Goal: Task Accomplishment & Management: Manage account settings

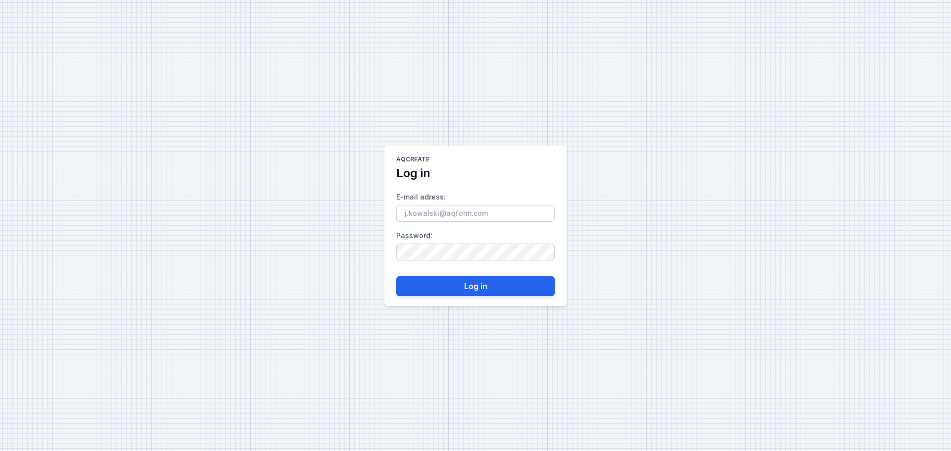
type input "[EMAIL_ADDRESS][DOMAIN_NAME]"
click at [431, 286] on button "Log in" at bounding box center [475, 286] width 159 height 20
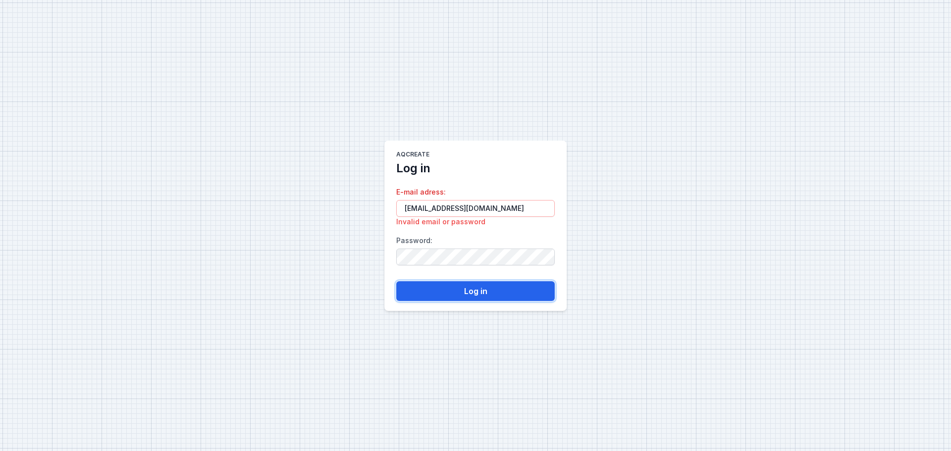
click at [420, 292] on button "Log in" at bounding box center [475, 291] width 159 height 20
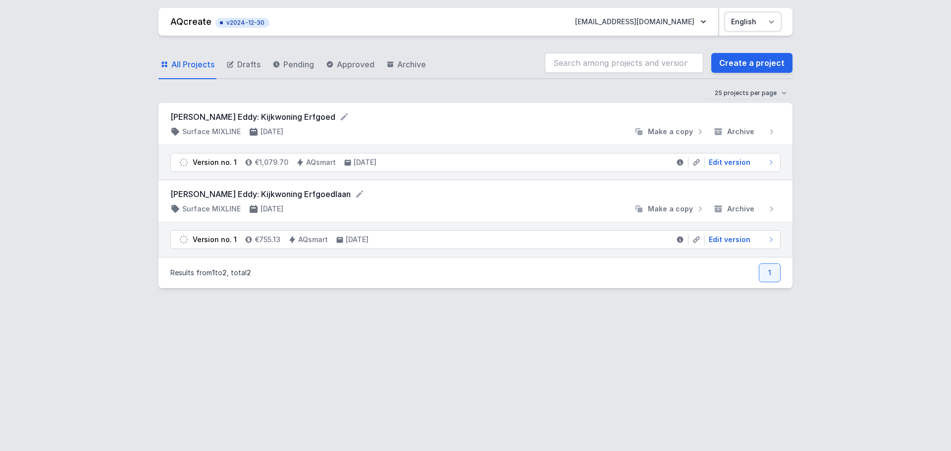
click at [770, 21] on select "Polski English" at bounding box center [752, 22] width 55 height 18
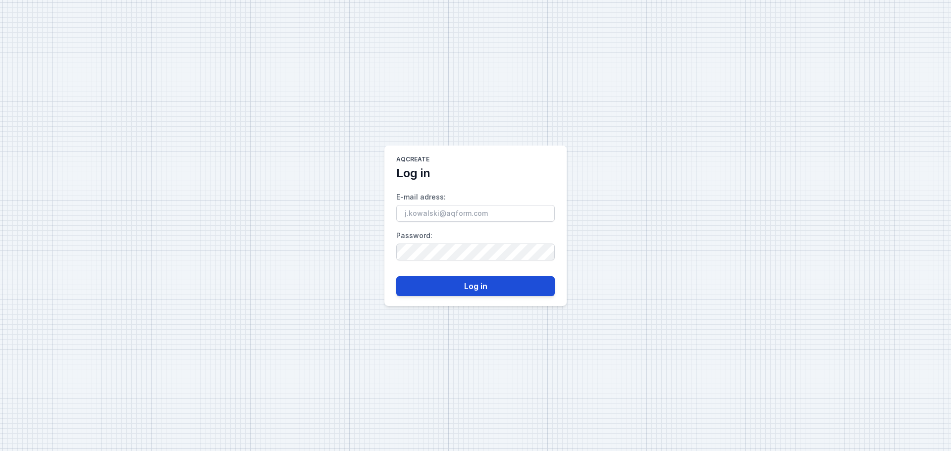
type input "[EMAIL_ADDRESS][DOMAIN_NAME]"
click at [484, 283] on button "Log in" at bounding box center [475, 286] width 159 height 20
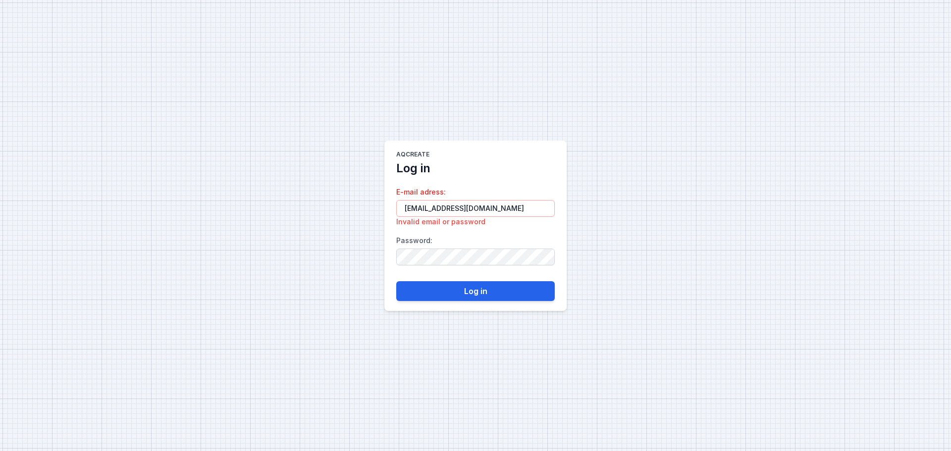
click at [543, 257] on keeper-lock "Open Keeper Popup" at bounding box center [541, 257] width 12 height 12
click at [541, 255] on keeper-lock "Open Keeper Popup" at bounding box center [541, 257] width 12 height 12
click at [388, 257] on main "AQcreate Log in E-mail adress : charlotte.dewilde@rexel.be Invalid email or pas…" at bounding box center [475, 226] width 182 height 170
click at [417, 290] on button "Log in" at bounding box center [475, 291] width 159 height 20
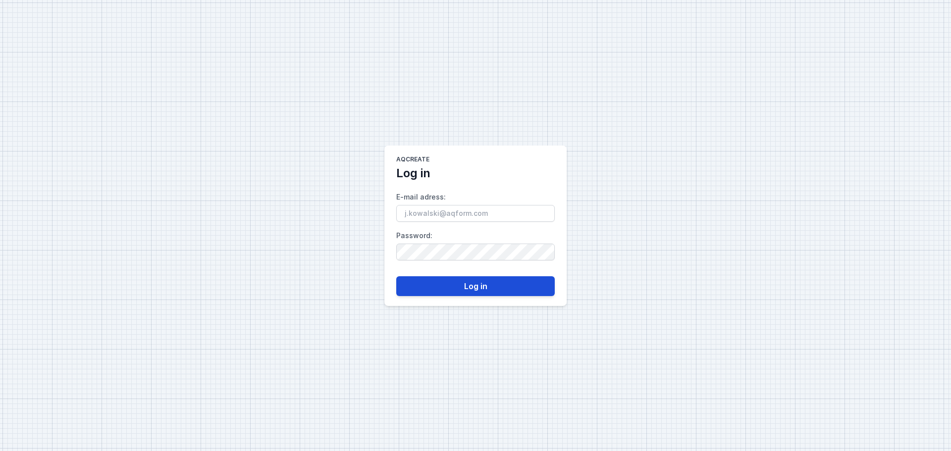
type input "[EMAIL_ADDRESS][PERSON_NAME][DOMAIN_NAME]"
click at [485, 283] on button "Log in" at bounding box center [475, 286] width 159 height 20
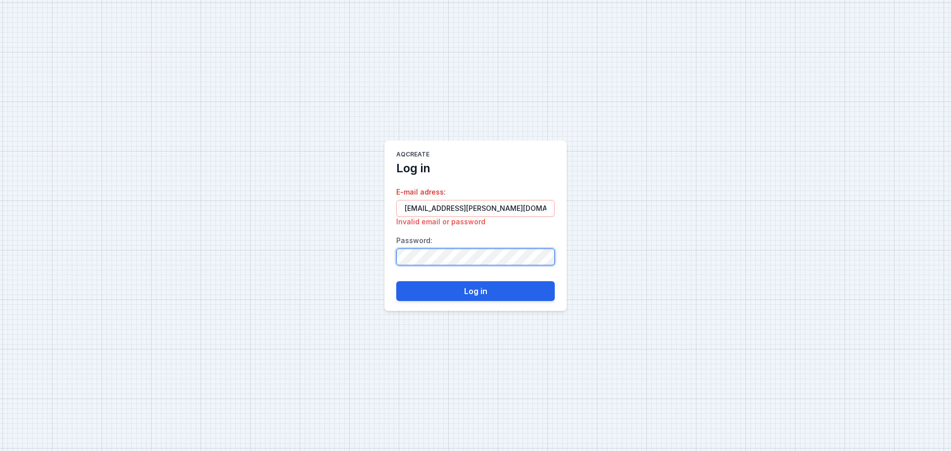
click at [392, 254] on main "AQcreate Log in E-mail adress : [PERSON_NAME][EMAIL_ADDRESS][PERSON_NAME][DOMAI…" at bounding box center [475, 226] width 182 height 170
click at [394, 262] on main "AQcreate Log in E-mail adress : [PERSON_NAME][EMAIL_ADDRESS][PERSON_NAME][DOMAI…" at bounding box center [475, 226] width 182 height 170
click at [542, 256] on keeper-lock "Open Keeper Popup" at bounding box center [541, 257] width 12 height 12
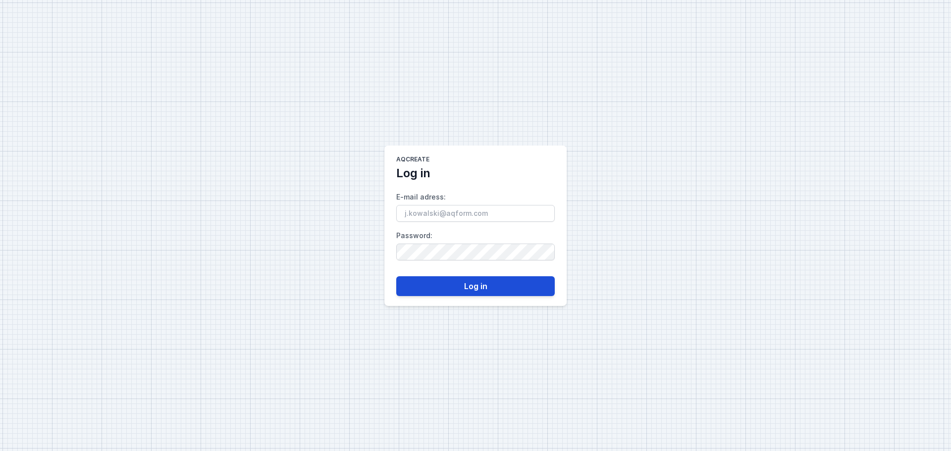
type input "[EMAIL_ADDRESS][PERSON_NAME][DOMAIN_NAME]"
click at [495, 283] on button "Log in" at bounding box center [475, 286] width 159 height 20
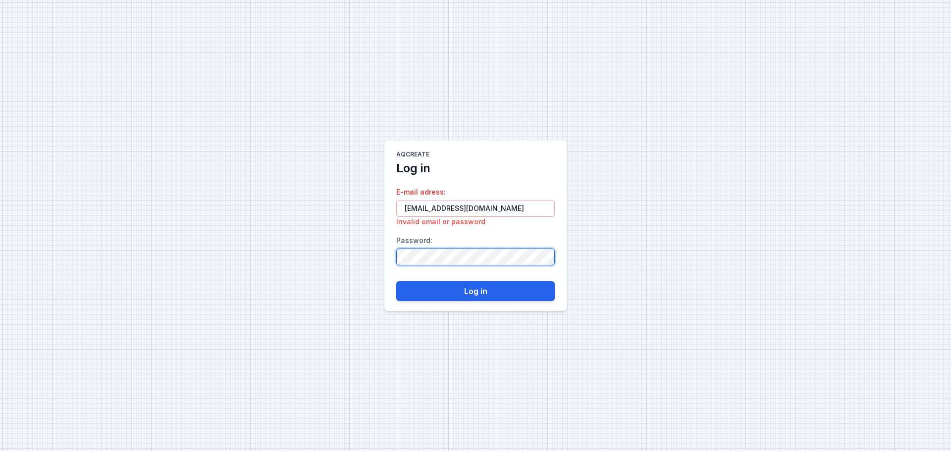
click at [389, 252] on main "AQcreate Log in E-mail adress : [PERSON_NAME][EMAIL_ADDRESS][DOMAIN_NAME] Inval…" at bounding box center [475, 226] width 182 height 170
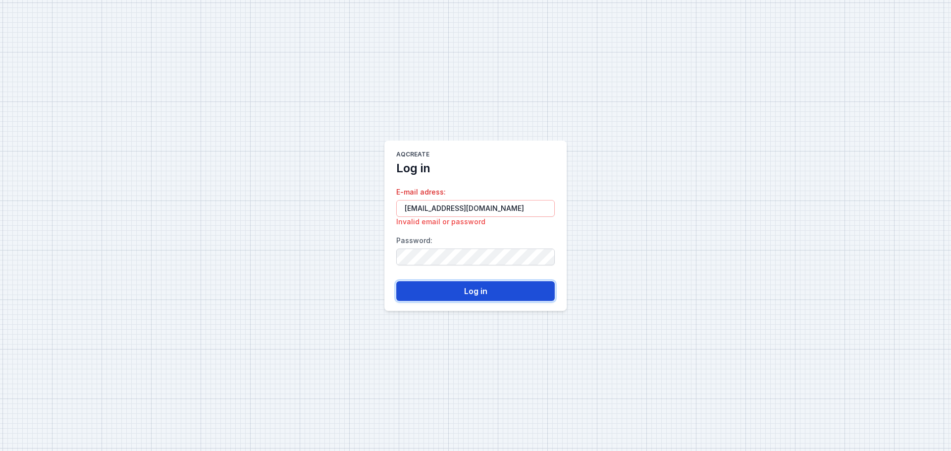
click at [434, 291] on button "Log in" at bounding box center [475, 291] width 159 height 20
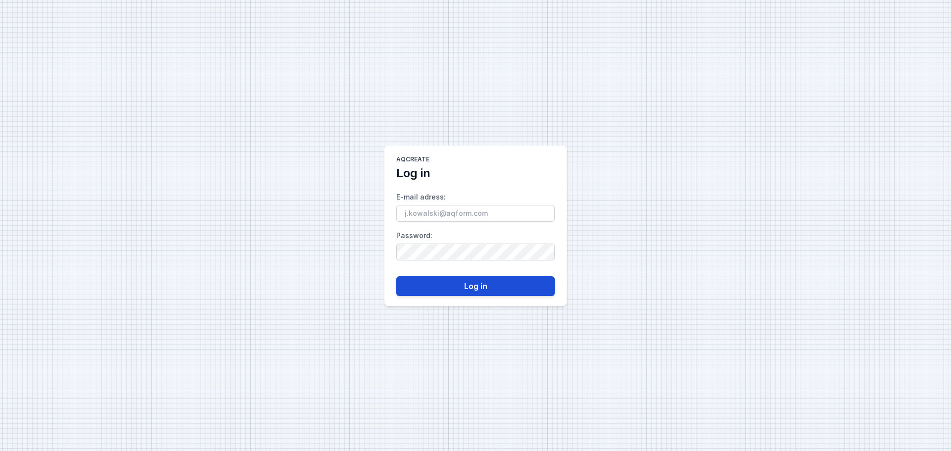
type input "[EMAIL_ADDRESS][DOMAIN_NAME]"
click at [463, 288] on button "Log in" at bounding box center [475, 286] width 159 height 20
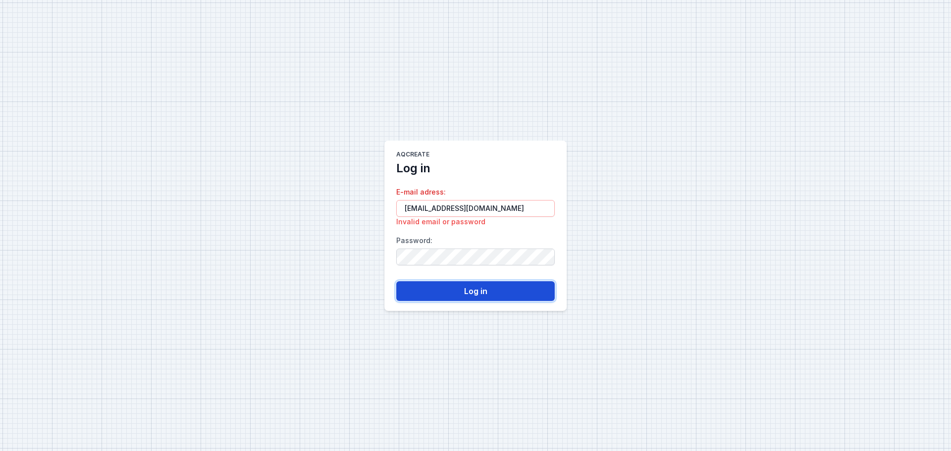
click at [502, 295] on button "Log in" at bounding box center [475, 291] width 159 height 20
